Goal: Transaction & Acquisition: Subscribe to service/newsletter

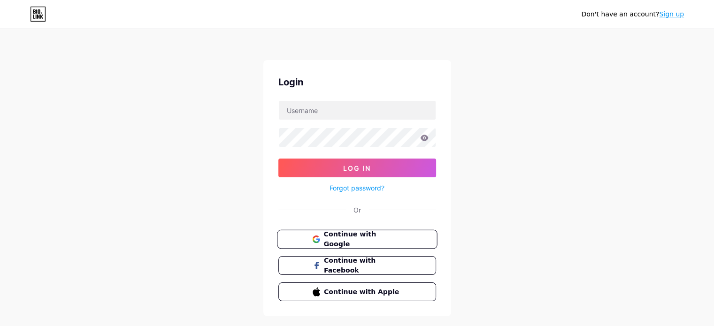
click at [340, 246] on button "Continue with Google" at bounding box center [357, 239] width 160 height 19
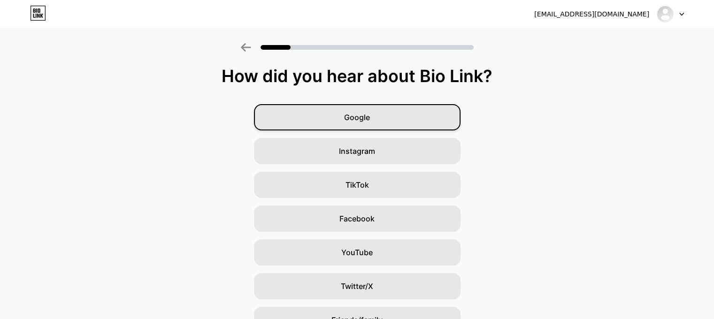
click at [364, 113] on span "Google" at bounding box center [357, 117] width 26 height 11
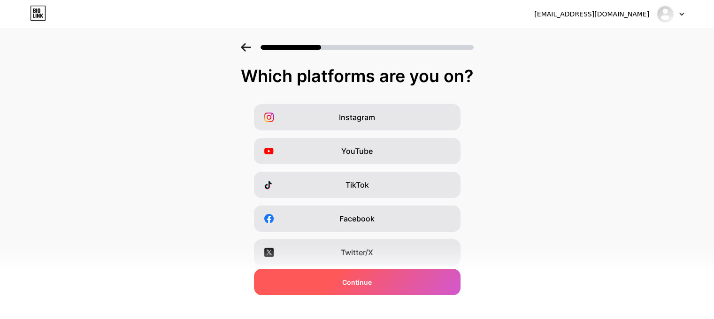
click at [360, 275] on div "Continue" at bounding box center [357, 282] width 207 height 26
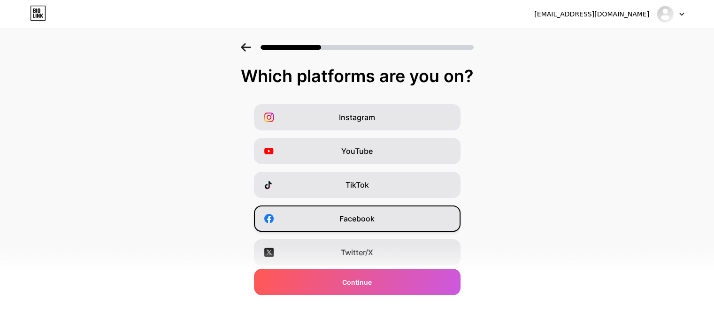
click at [401, 214] on div "Facebook" at bounding box center [357, 219] width 207 height 26
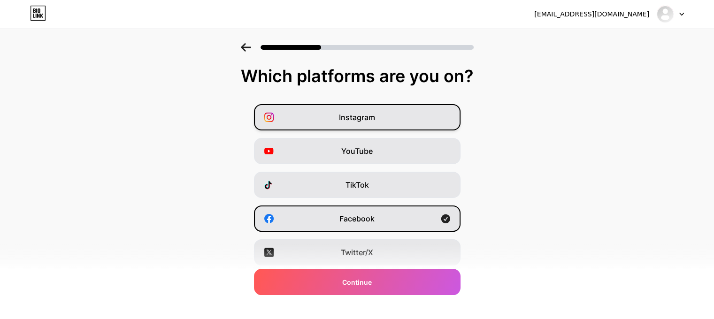
click at [395, 128] on div "Instagram" at bounding box center [357, 117] width 207 height 26
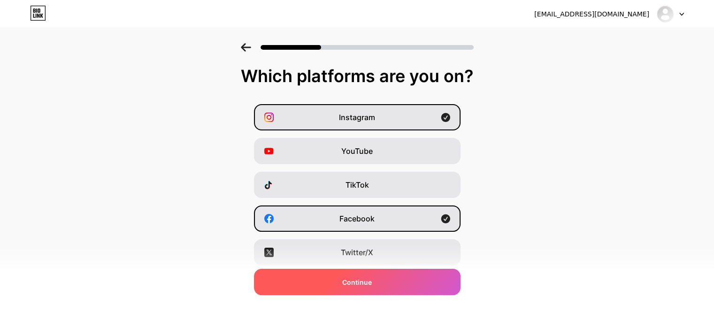
click at [393, 294] on div "Continue" at bounding box center [357, 282] width 207 height 26
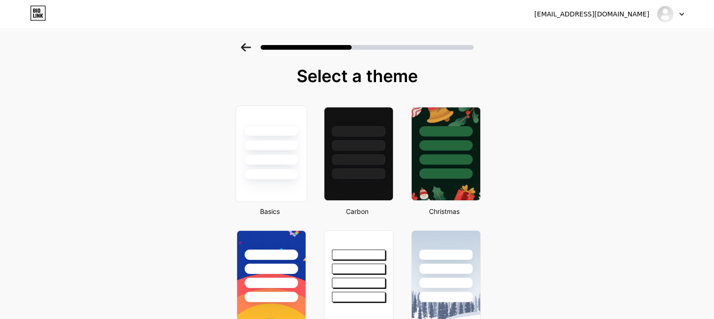
click at [267, 147] on div at bounding box center [271, 145] width 55 height 11
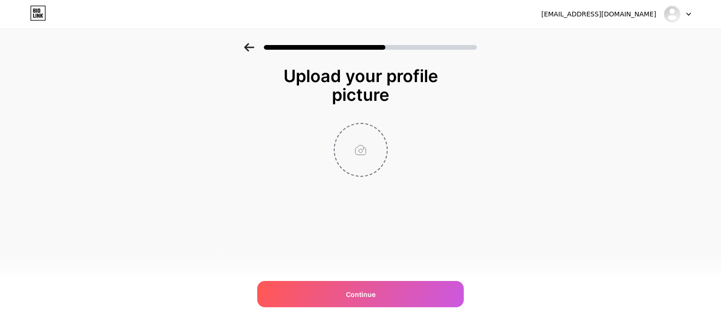
click at [350, 145] on input "file" at bounding box center [361, 150] width 52 height 52
type input "C:\fakepath\JBT Logo.jpg"
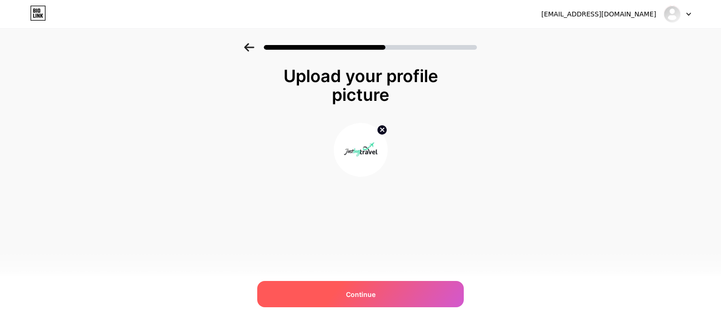
click at [374, 295] on span "Continue" at bounding box center [361, 295] width 30 height 10
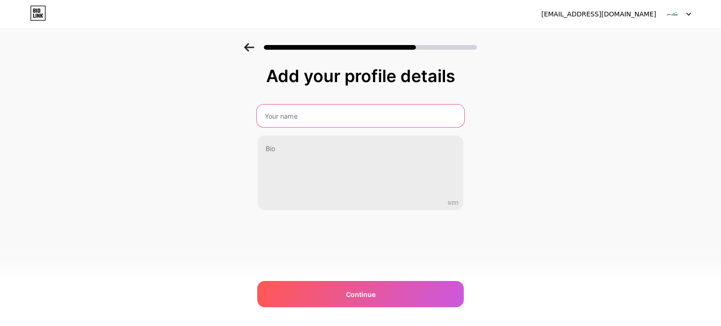
click at [298, 122] on input "text" at bounding box center [360, 116] width 207 height 23
type input "Just buy Travel"
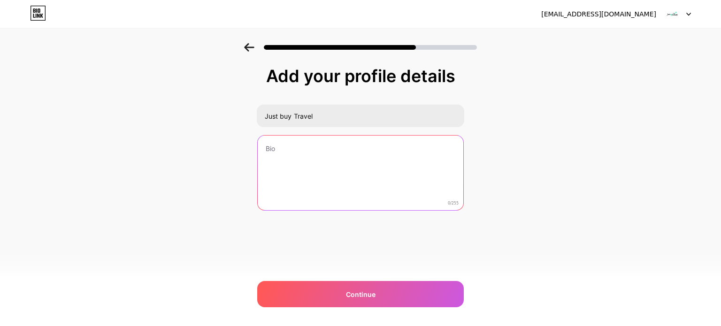
click at [301, 138] on textarea at bounding box center [361, 174] width 206 height 76
paste textarea "Just Buy Travel is your smart travel companion for finding cheap hotels online …"
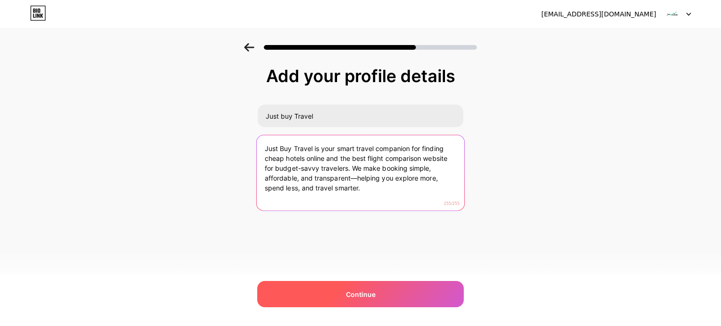
type textarea "Just Buy Travel is your smart travel companion for finding cheap hotels online …"
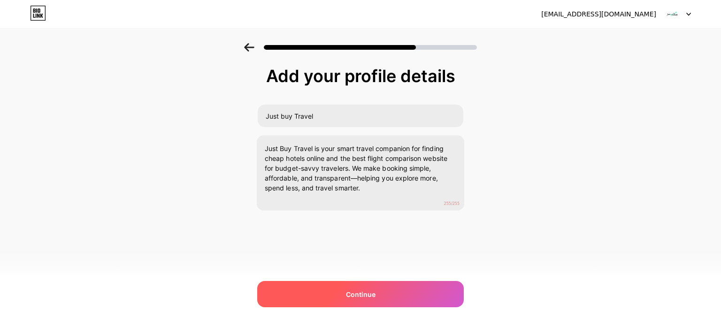
click at [322, 292] on div "Continue" at bounding box center [360, 294] width 207 height 26
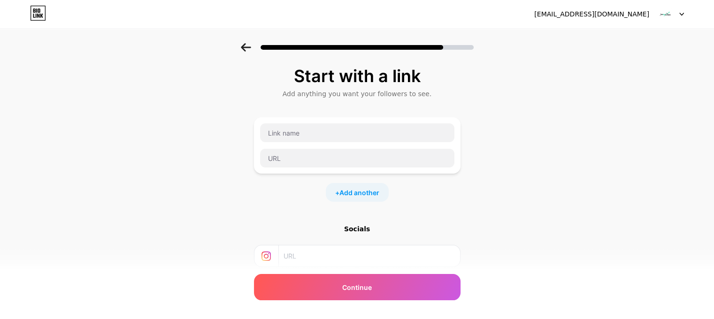
click at [307, 145] on div at bounding box center [357, 145] width 195 height 45
click at [306, 130] on input "text" at bounding box center [357, 132] width 194 height 19
paste input "The Best Paris Hotels Offering Rooftop Bar Experiences and Eiffel Tower Views"
type input "The Best Paris Hotels Offering Rooftop Bar Experiences and Eiffel Tower Views"
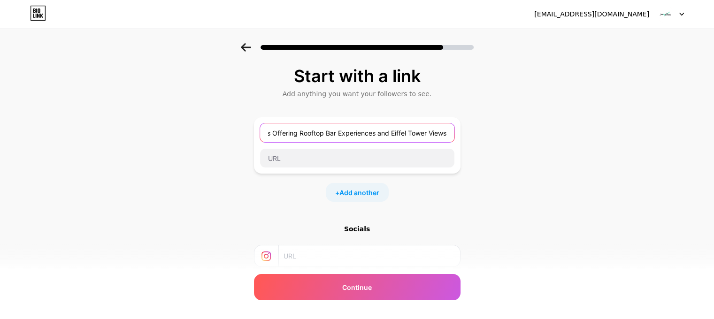
scroll to position [0, 0]
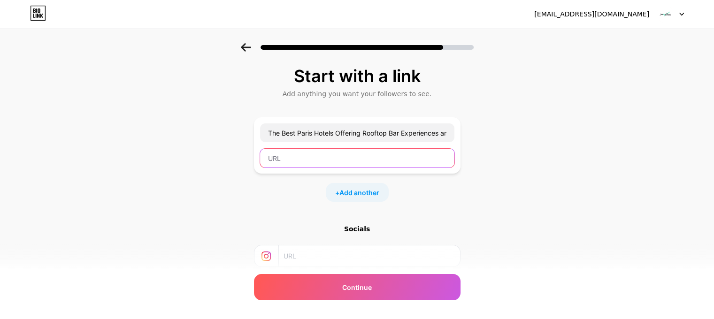
paste input "https://justbuytravel.com/hotel/the-best-paris-hotels-offering-rooftop-bar-expe…"
click at [318, 157] on input "text" at bounding box center [357, 158] width 194 height 19
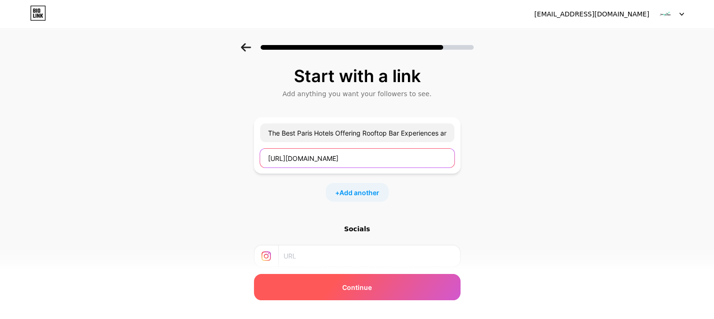
type input "https://justbuytravel.com/hotel/the-best-paris-hotels-offering-rooftop-bar-expe…"
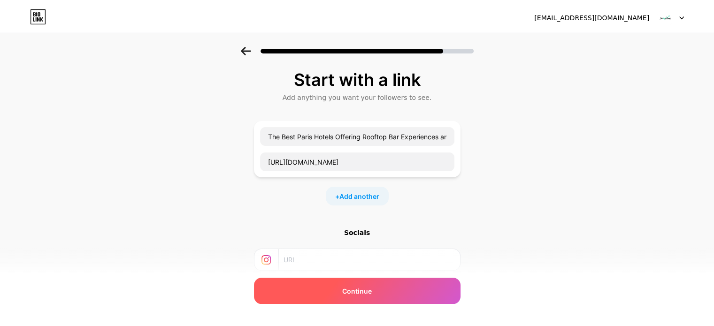
scroll to position [0, 0]
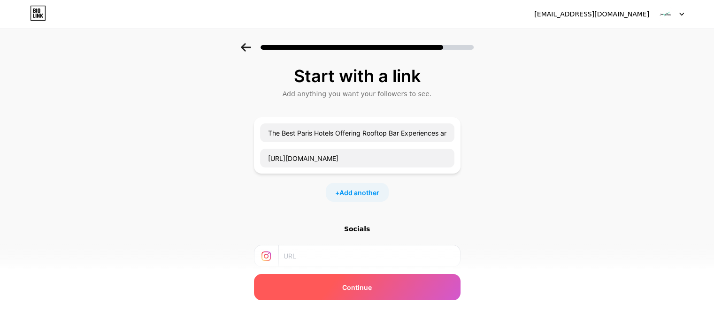
click at [325, 283] on div "Continue" at bounding box center [357, 287] width 207 height 26
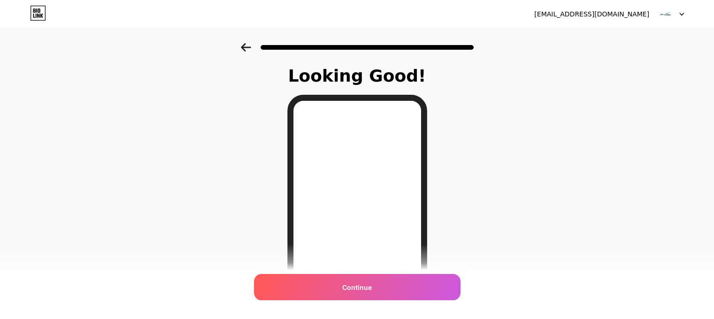
click at [325, 283] on div "Continue" at bounding box center [357, 287] width 207 height 26
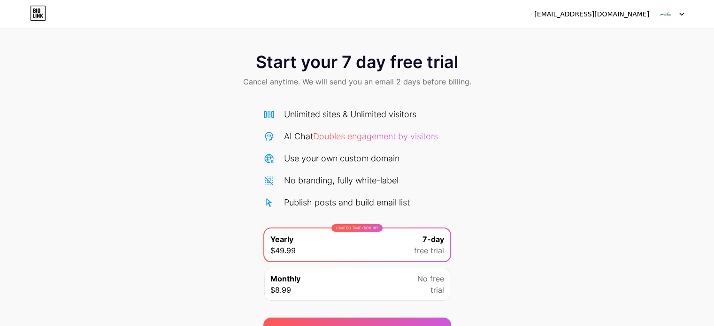
click at [612, 197] on div "Start your 7 day free trial Cancel anytime. We will send you an email 2 days be…" at bounding box center [357, 191] width 714 height 297
click at [663, 15] on img at bounding box center [665, 14] width 18 height 18
click at [538, 232] on div "Start your 7 day free trial Cancel anytime. We will send you an email 2 days be…" at bounding box center [357, 191] width 714 height 297
click at [661, 11] on img at bounding box center [665, 14] width 18 height 18
click at [626, 10] on div "[EMAIL_ADDRESS][DOMAIN_NAME]" at bounding box center [591, 14] width 115 height 10
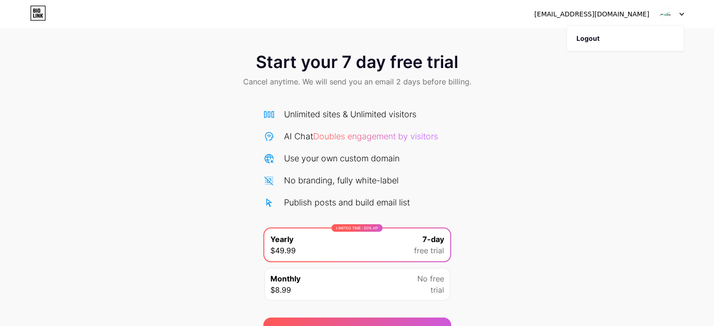
click at [38, 10] on icon at bounding box center [38, 13] width 16 height 15
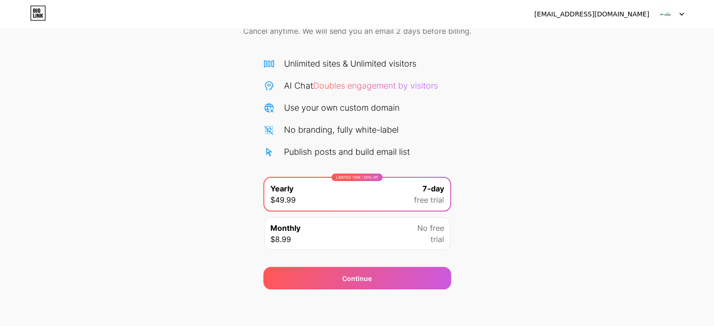
click at [409, 236] on div "Monthly $8.99 No free trial" at bounding box center [357, 233] width 186 height 33
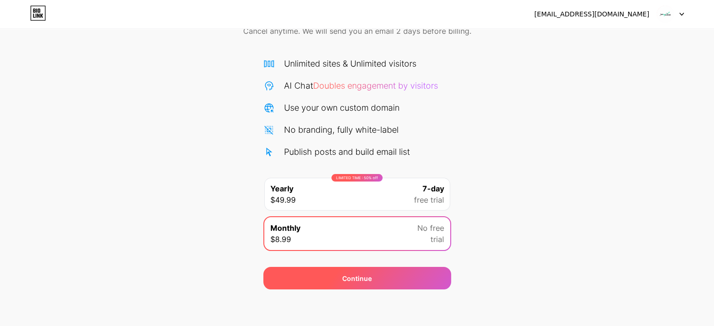
click at [370, 277] on div "Continue" at bounding box center [357, 279] width 30 height 10
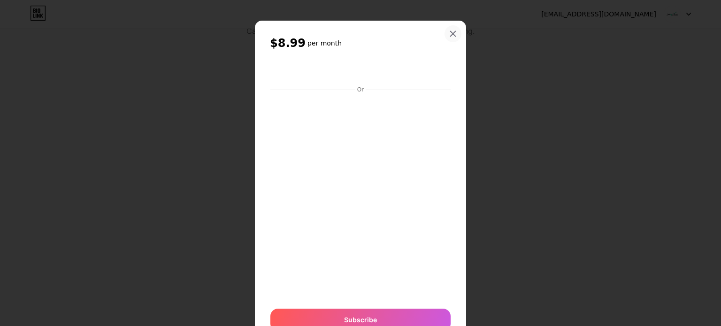
click at [451, 33] on icon at bounding box center [453, 33] width 5 height 5
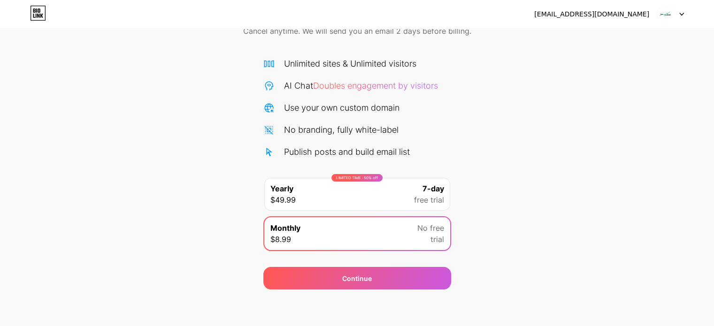
scroll to position [0, 0]
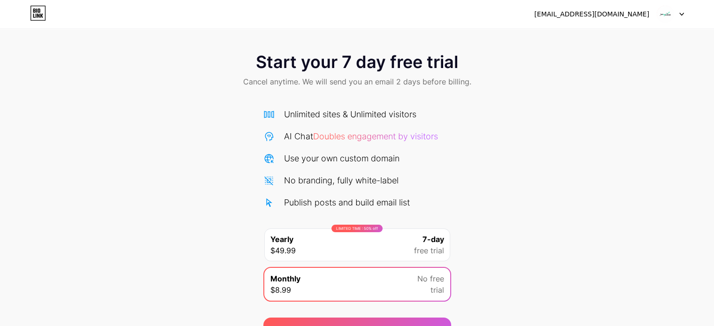
click at [33, 9] on icon at bounding box center [34, 10] width 2 height 4
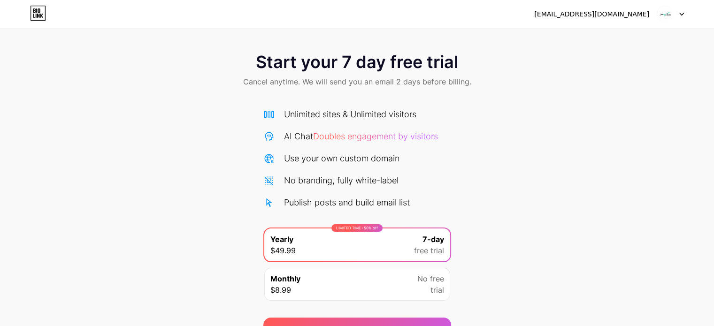
click at [680, 11] on div at bounding box center [670, 14] width 27 height 17
click at [515, 171] on div "Start your 7 day free trial Cancel anytime. We will send you an email 2 days be…" at bounding box center [357, 191] width 714 height 297
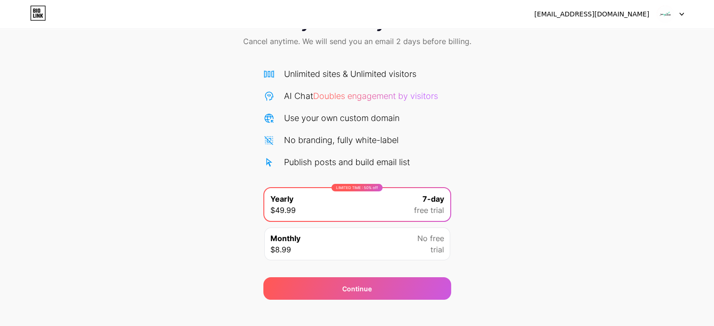
scroll to position [51, 0]
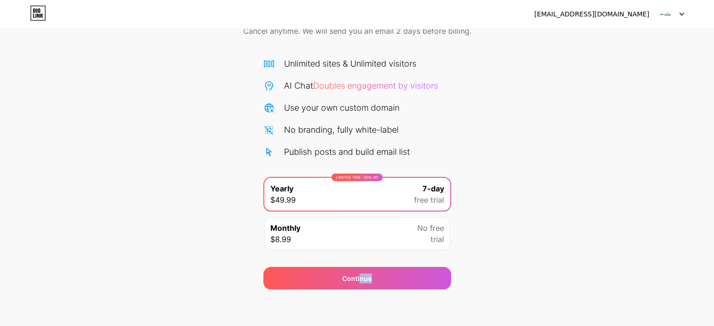
drag, startPoint x: 382, startPoint y: 315, endPoint x: 359, endPoint y: 301, distance: 27.4
click at [359, 301] on div "williamsain328@gmail.com Logout Link Copied Start your 7 day free trial Cancel …" at bounding box center [357, 138] width 714 height 378
drag, startPoint x: 373, startPoint y: 115, endPoint x: 413, endPoint y: 88, distance: 48.2
click at [413, 88] on div "Unlimited sites & Unlimited visitors AI Chat Doubles engagement by visitors Use…" at bounding box center [357, 107] width 188 height 101
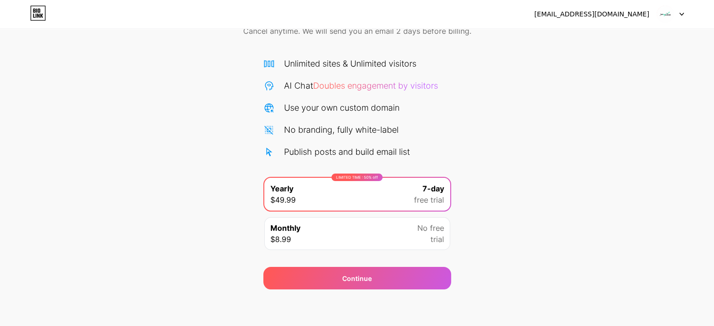
click at [531, 35] on div "Start your 7 day free trial Cancel anytime. We will send you an email 2 days be…" at bounding box center [357, 19] width 714 height 55
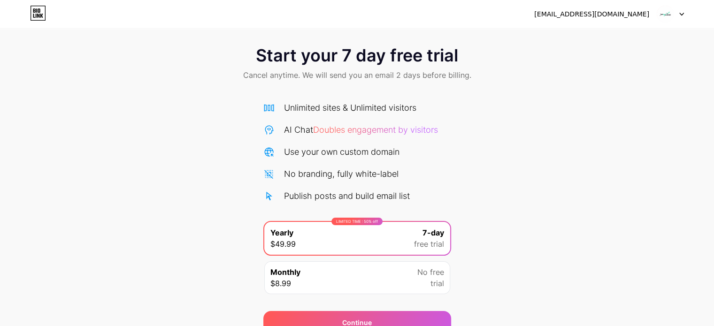
scroll to position [0, 0]
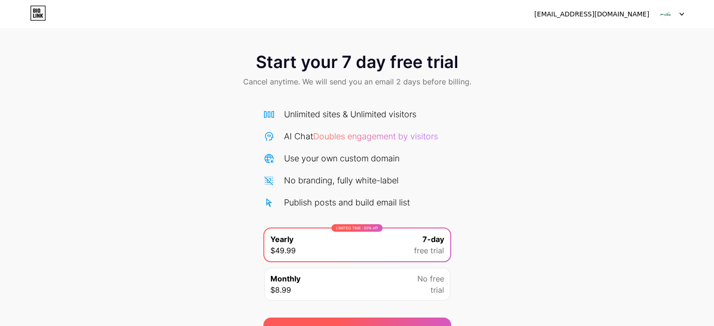
click at [366, 321] on div "Continue" at bounding box center [357, 329] width 188 height 23
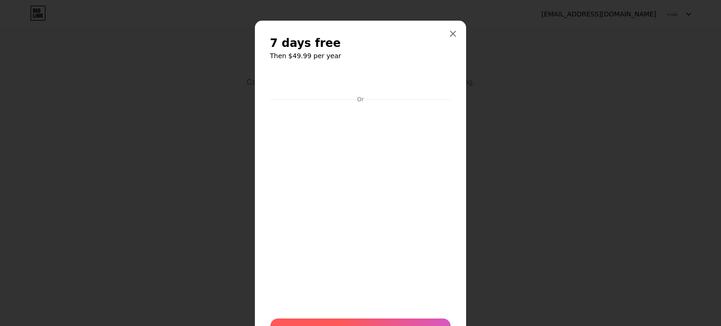
click at [414, 322] on div "Start trial" at bounding box center [360, 330] width 180 height 23
click at [449, 37] on icon at bounding box center [453, 34] width 8 height 8
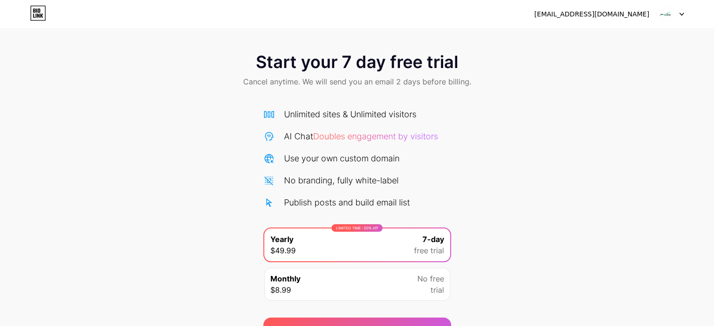
click at [664, 16] on img at bounding box center [665, 14] width 18 height 18
click at [599, 40] on li "Logout" at bounding box center [625, 38] width 116 height 25
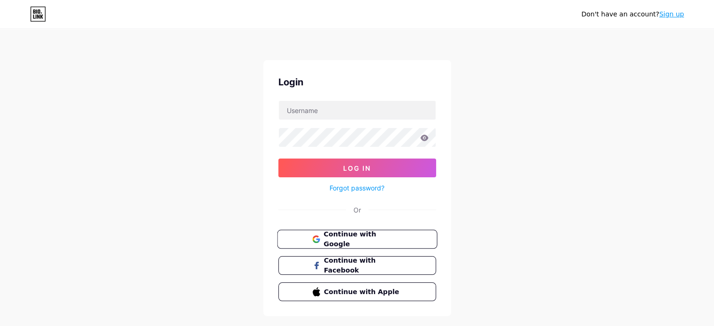
click at [373, 244] on button "Continue with Google" at bounding box center [357, 239] width 160 height 19
